Goal: Check status: Check status

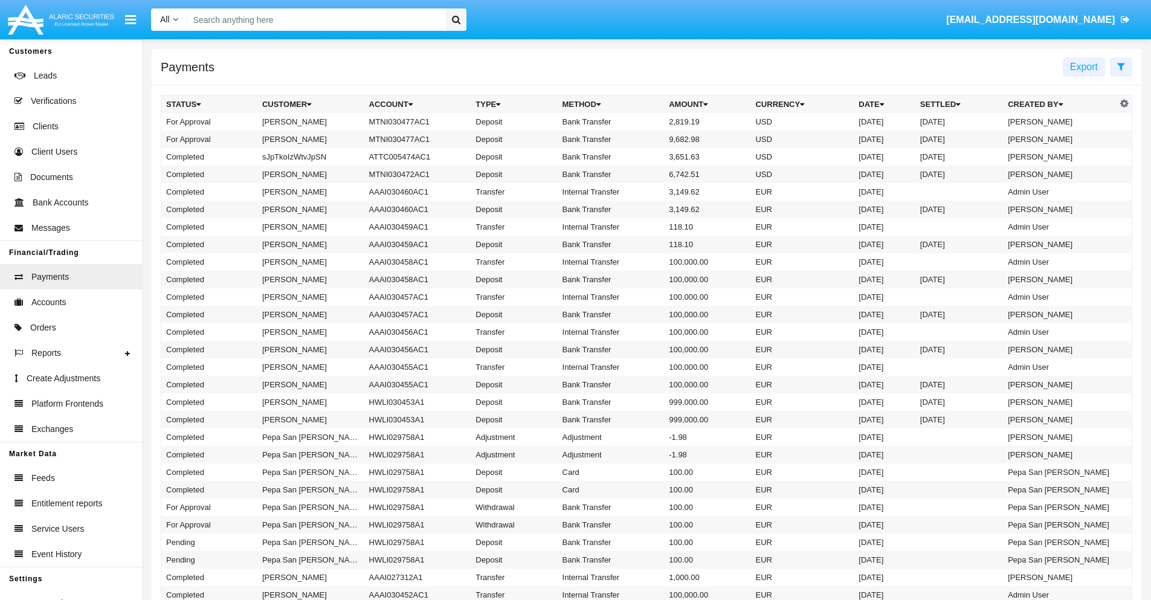
click at [1120, 66] on icon at bounding box center [1121, 67] width 8 height 10
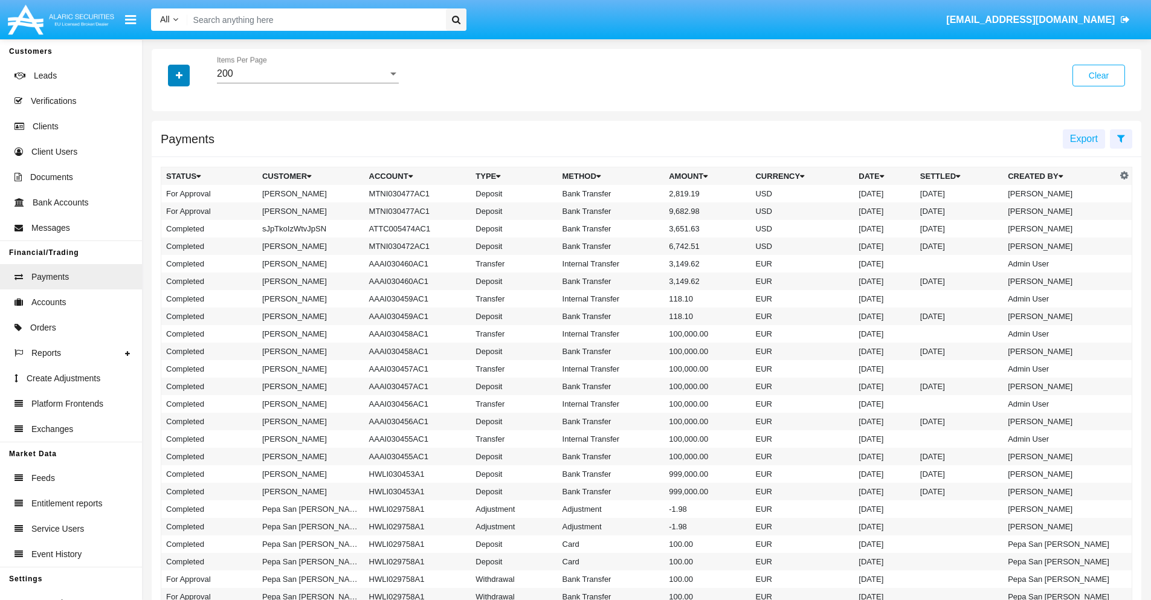
click at [179, 75] on icon "button" at bounding box center [179, 75] width 7 height 8
click at [185, 205] on span "Date" at bounding box center [186, 205] width 21 height 14
click at [166, 210] on input "Date" at bounding box center [165, 210] width 1 height 1
checkbox input "true"
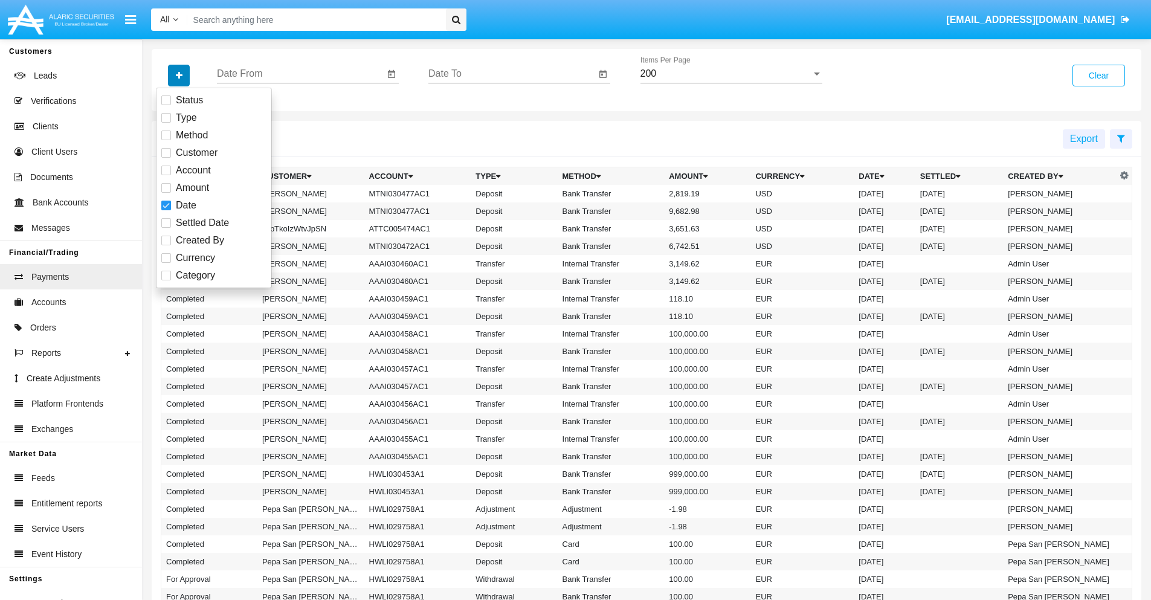
click at [179, 75] on icon "button" at bounding box center [179, 75] width 7 height 8
click at [300, 74] on input "Date From" at bounding box center [300, 73] width 167 height 11
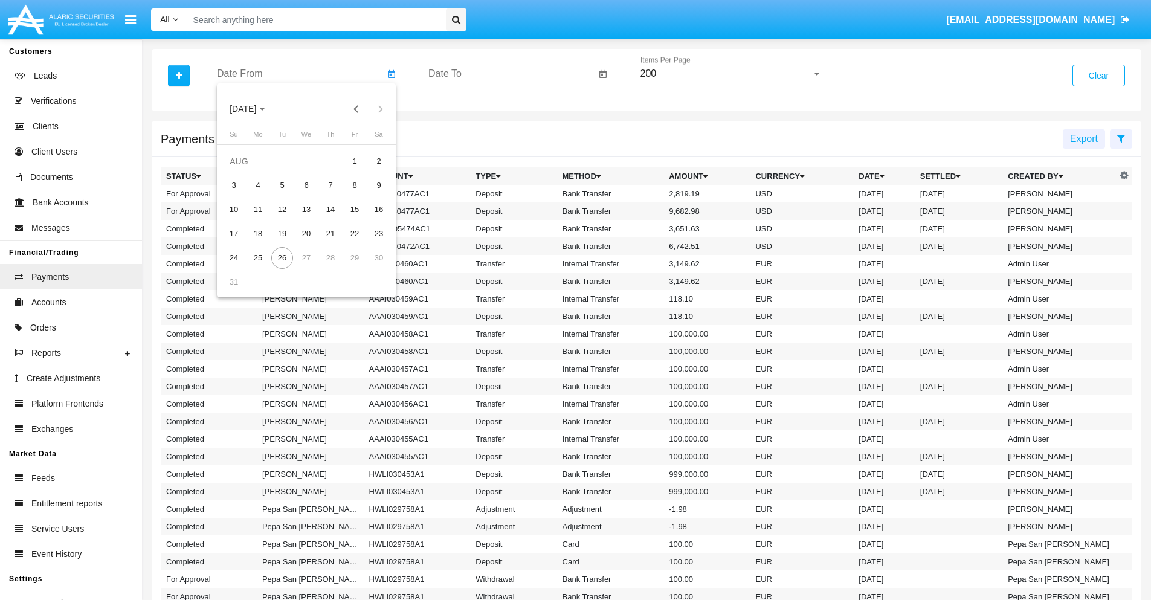
click at [254, 109] on span "[DATE]" at bounding box center [243, 109] width 27 height 10
click at [370, 267] on div "2025" at bounding box center [370, 267] width 38 height 22
click at [243, 170] on div "JAN" at bounding box center [243, 170] width 38 height 22
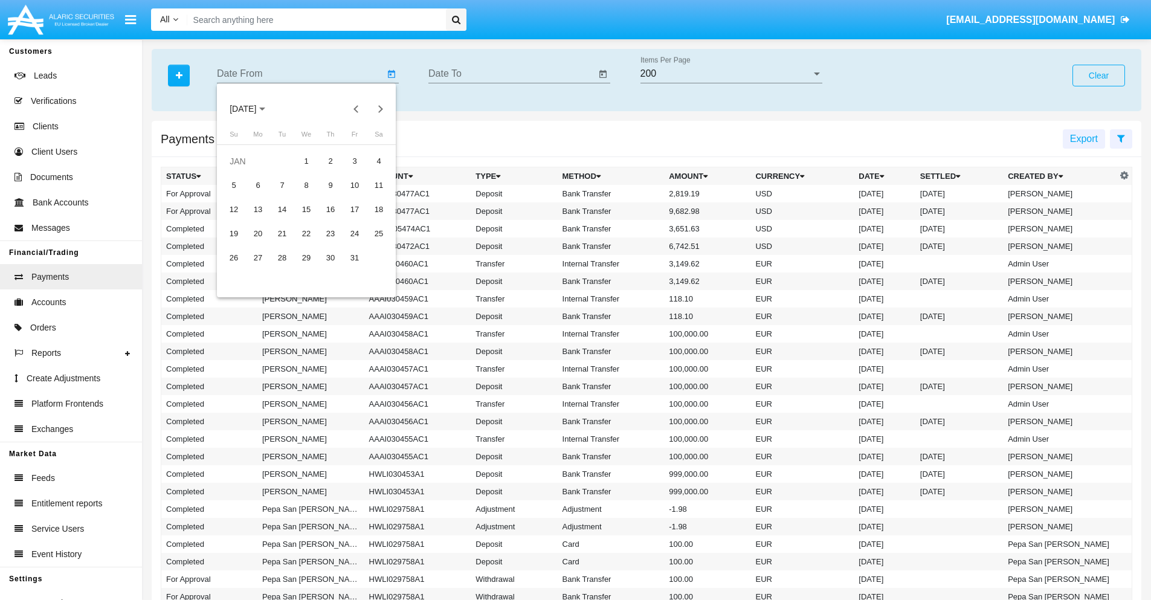
click at [282, 185] on div "7" at bounding box center [282, 186] width 22 height 22
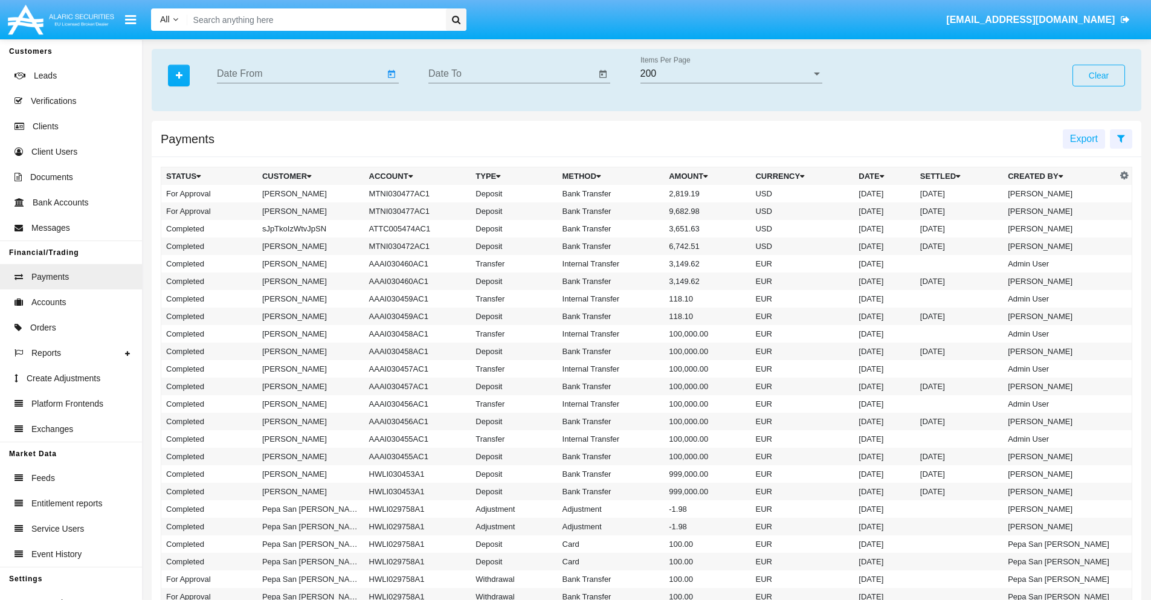
type input "[DATE]"
click at [512, 74] on input "Date To" at bounding box center [511, 73] width 167 height 11
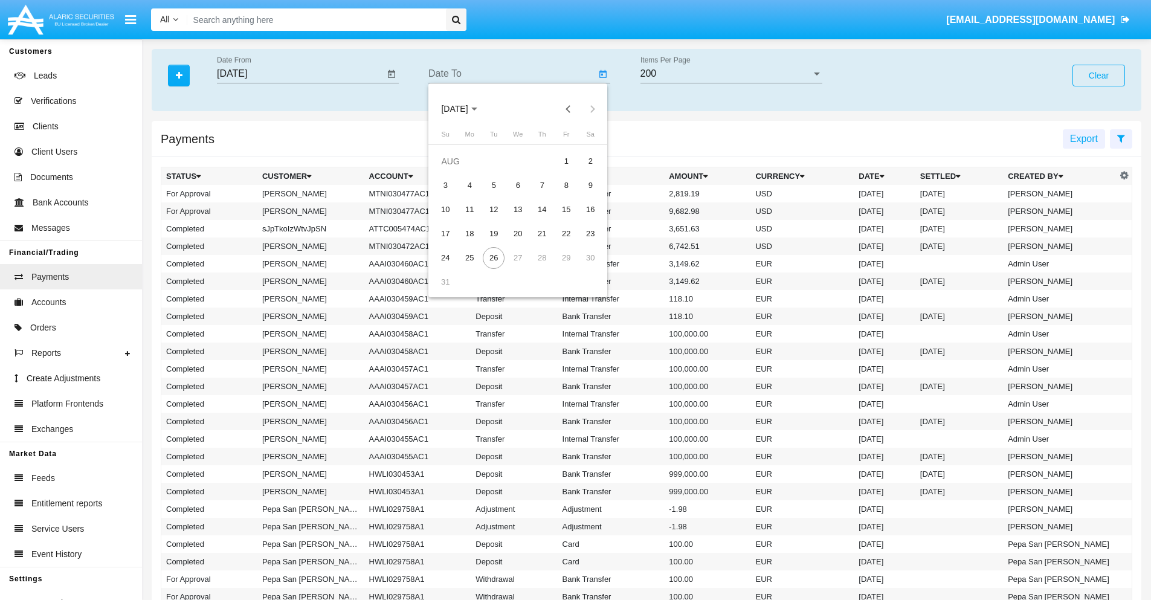
click at [465, 109] on span "[DATE]" at bounding box center [454, 109] width 27 height 10
click at [581, 267] on div "2025" at bounding box center [581, 267] width 38 height 22
click at [454, 170] on div "JAN" at bounding box center [454, 170] width 38 height 22
click at [493, 185] on div "7" at bounding box center [494, 186] width 22 height 22
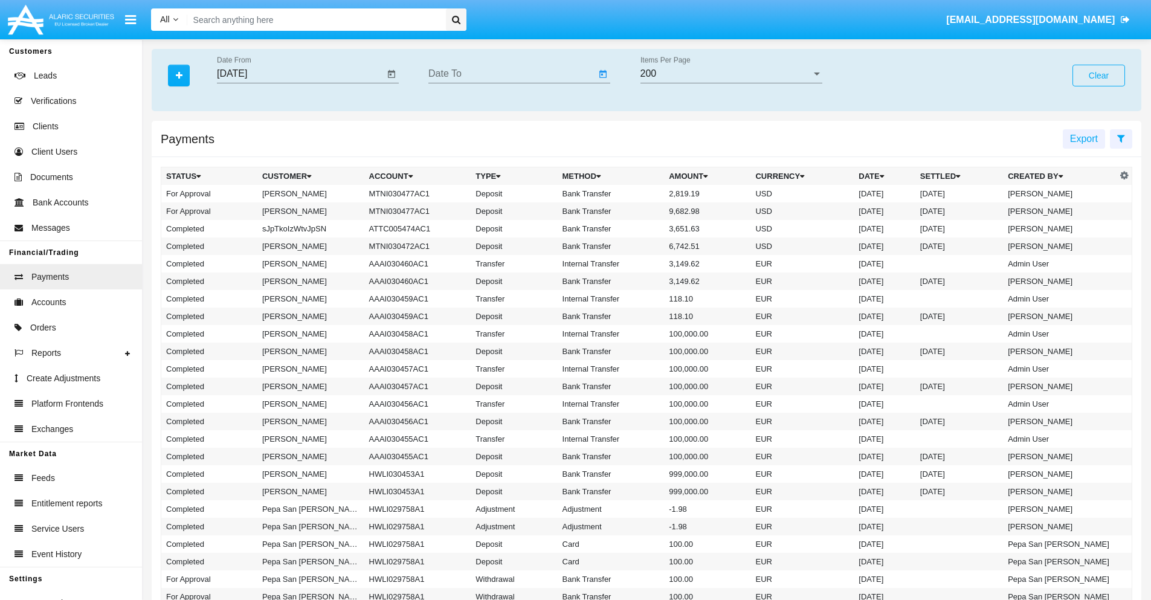
type input "[DATE]"
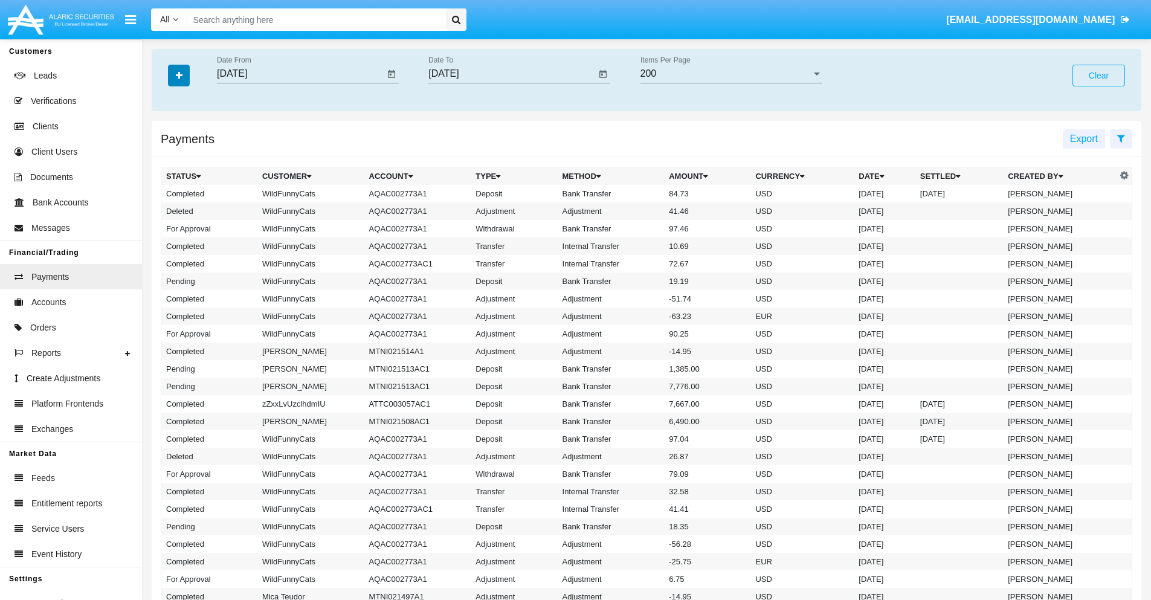
click at [179, 75] on icon "button" at bounding box center [179, 75] width 7 height 8
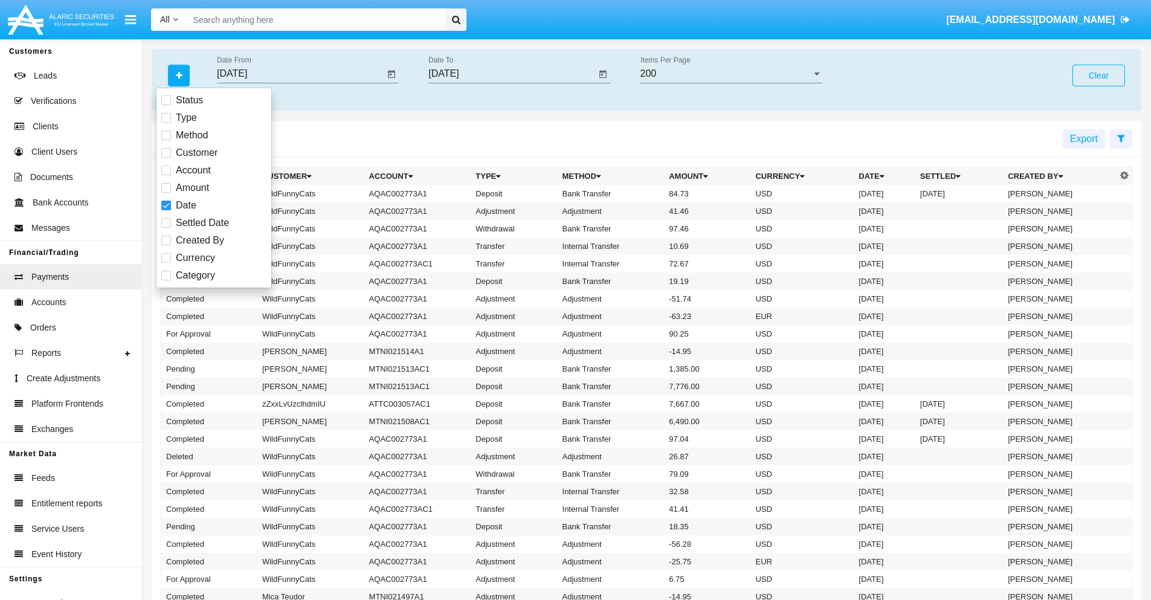
click at [195, 275] on span "Category" at bounding box center [195, 275] width 39 height 14
click at [166, 280] on input "Category" at bounding box center [165, 280] width 1 height 1
checkbox input "true"
